Goal: Task Accomplishment & Management: Use online tool/utility

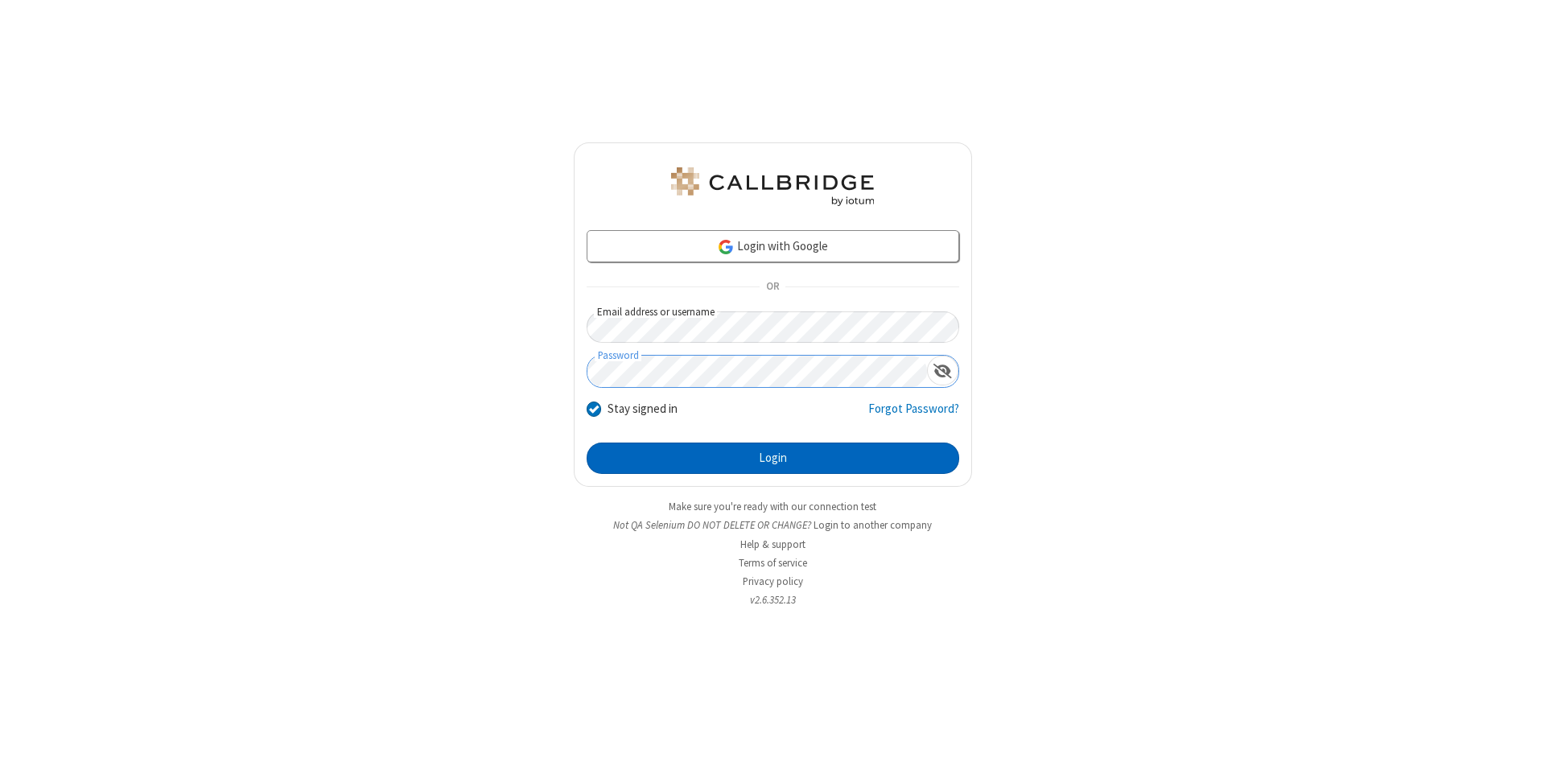
click at [772, 459] on button "Login" at bounding box center [773, 459] width 373 height 32
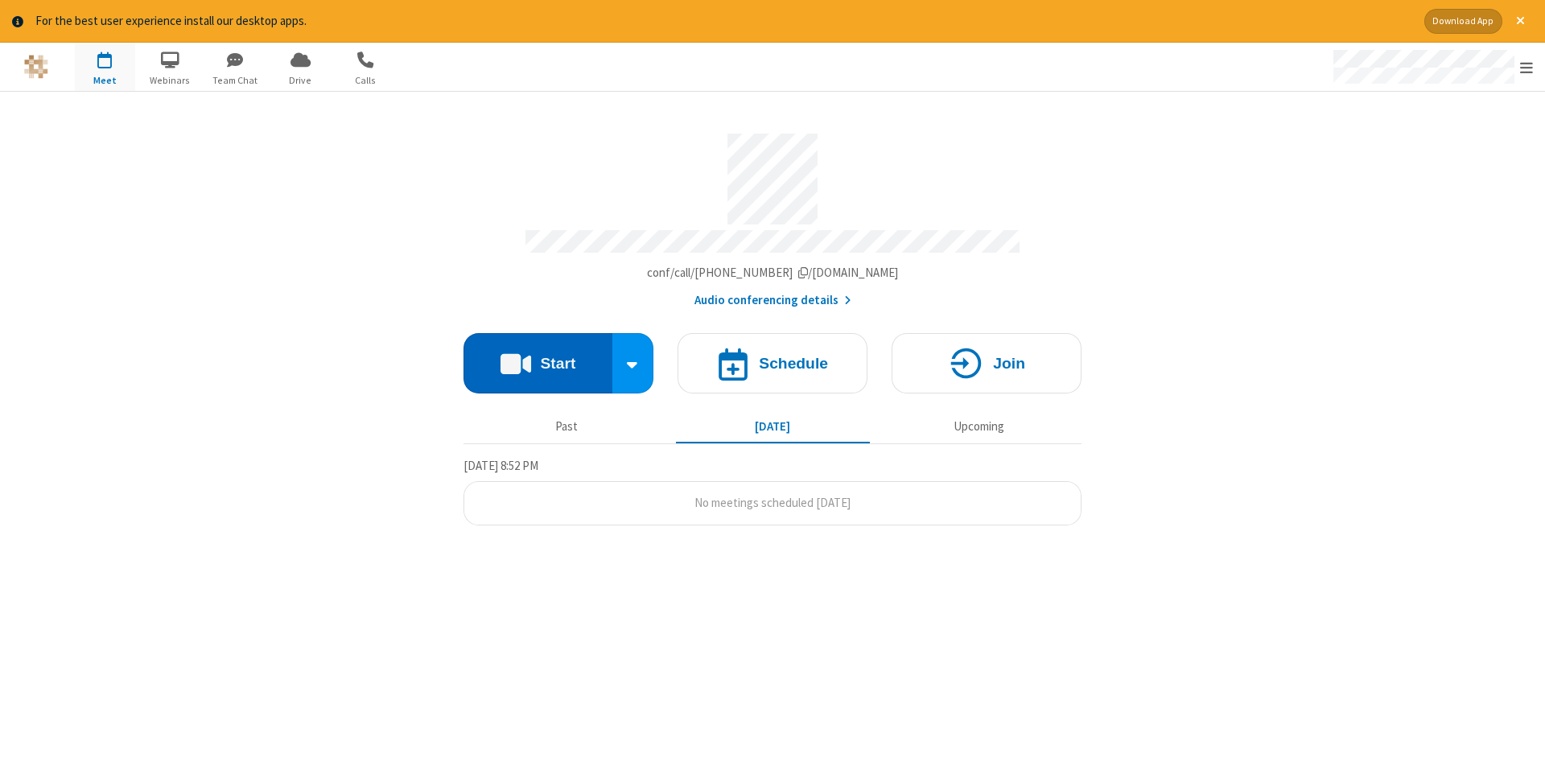
click at [537, 357] on button "Start" at bounding box center [537, 363] width 149 height 60
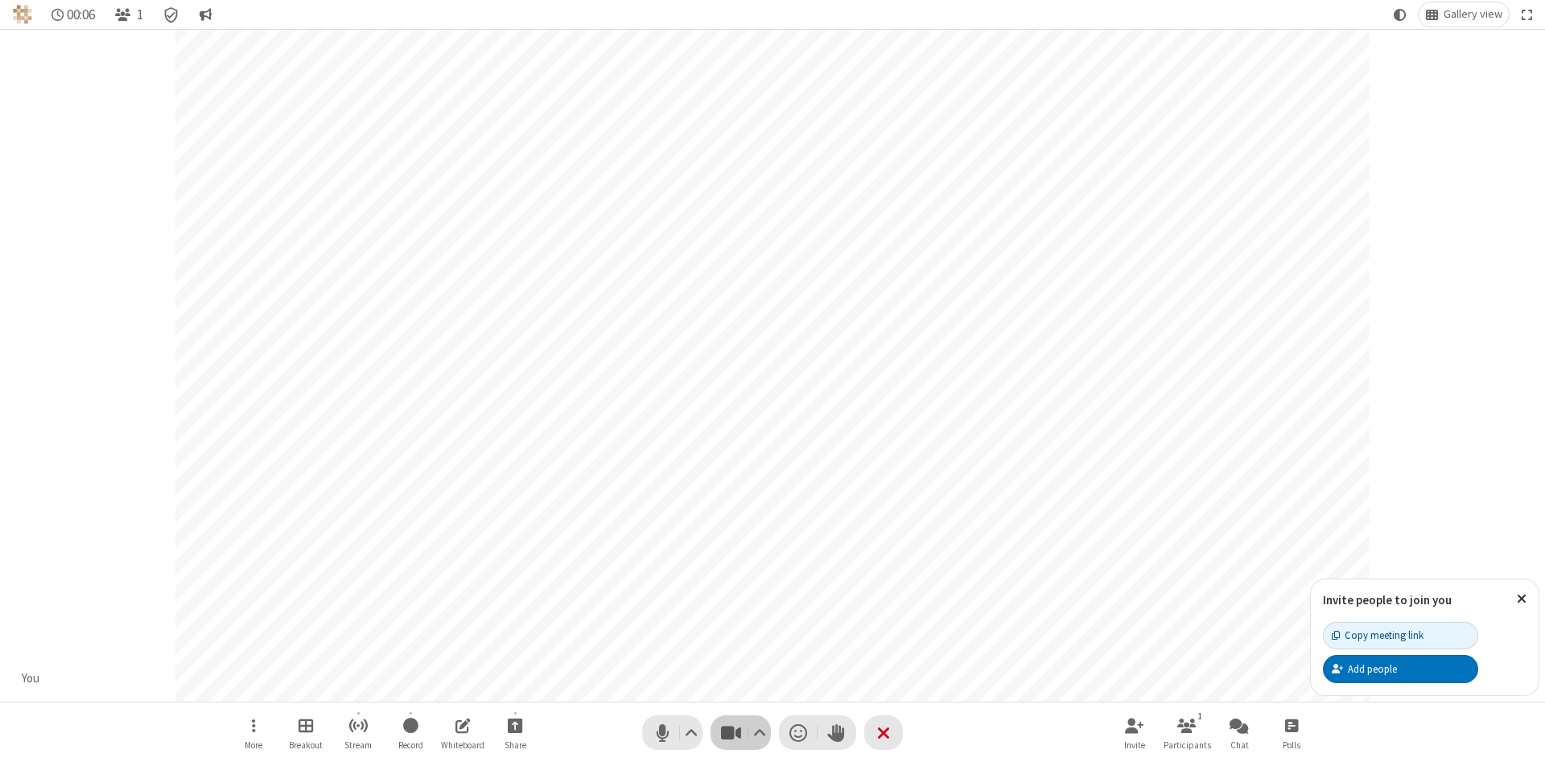
click at [731, 732] on span "Stop video (Alt+V)" at bounding box center [730, 732] width 24 height 23
click at [731, 732] on span "Start video (Alt+V)" at bounding box center [730, 732] width 24 height 23
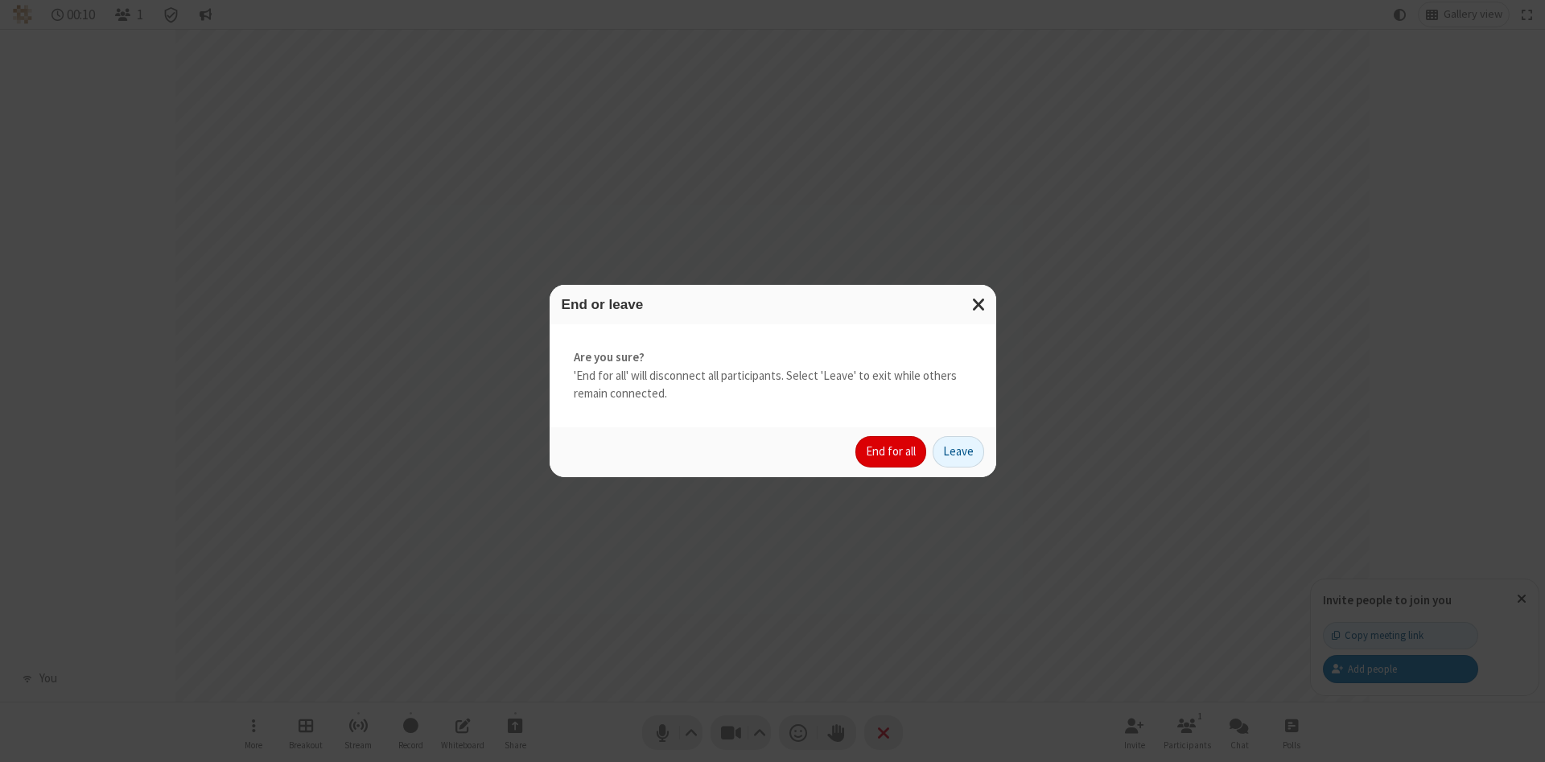
click at [891, 451] on button "End for all" at bounding box center [890, 452] width 71 height 32
